Goal: Information Seeking & Learning: Understand process/instructions

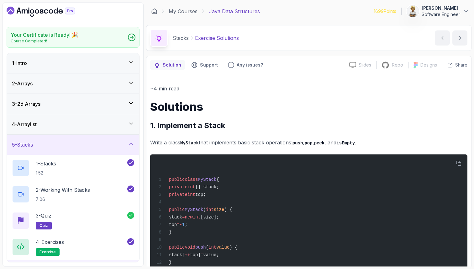
scroll to position [194, 0]
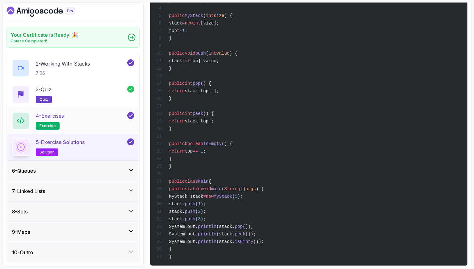
click at [71, 115] on div "4 - Exercises exercise" at bounding box center [69, 121] width 114 height 18
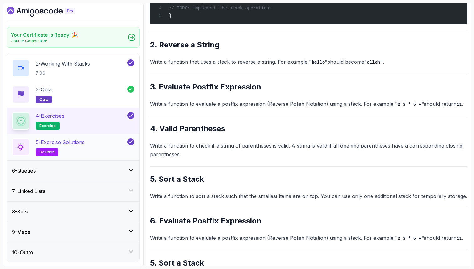
click at [87, 145] on div "5 - Exercise Solutions solution" at bounding box center [69, 147] width 114 height 18
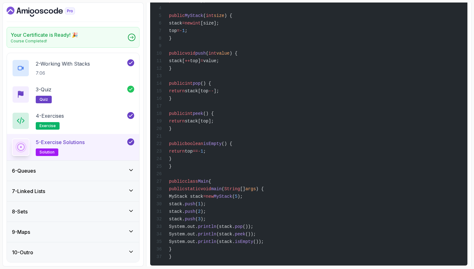
click at [316, 96] on div "public class MyStack { private int [] stack; private int top; public MyStack ( …" at bounding box center [308, 112] width 307 height 297
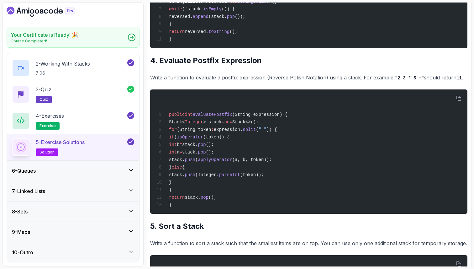
scroll to position [559, 0]
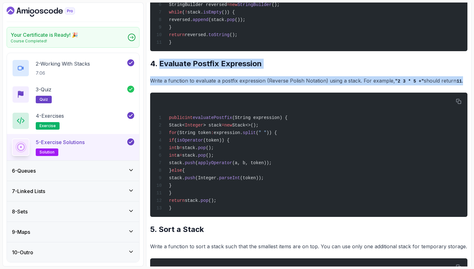
drag, startPoint x: 464, startPoint y: 95, endPoint x: 160, endPoint y: 77, distance: 304.0
click at [160, 77] on div "~4 min read Solutions 1. Implement a Stack Write a class MyStack that implement…" at bounding box center [308, 203] width 317 height 1356
copy div "Evaluate Postfix Expression Write a function to evaluate a postfix expression (…"
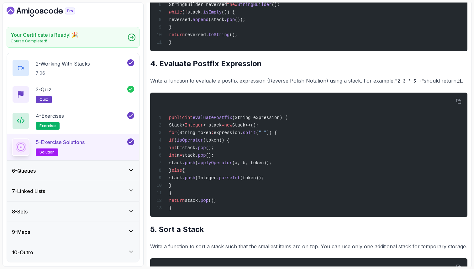
click at [193, 105] on div "~4 min read Solutions 1. Implement a Stack Write a class MyStack that implement…" at bounding box center [308, 203] width 317 height 1356
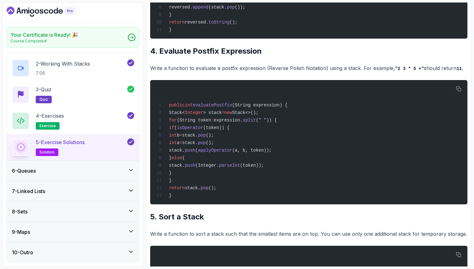
scroll to position [584, 0]
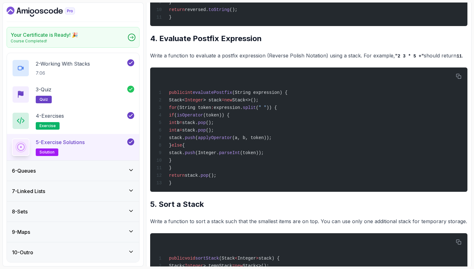
click at [194, 102] on div "public int evaluatePostfix (String expression) { Stack< Integer > stack = new S…" at bounding box center [308, 129] width 307 height 117
